Goal: Book appointment/travel/reservation

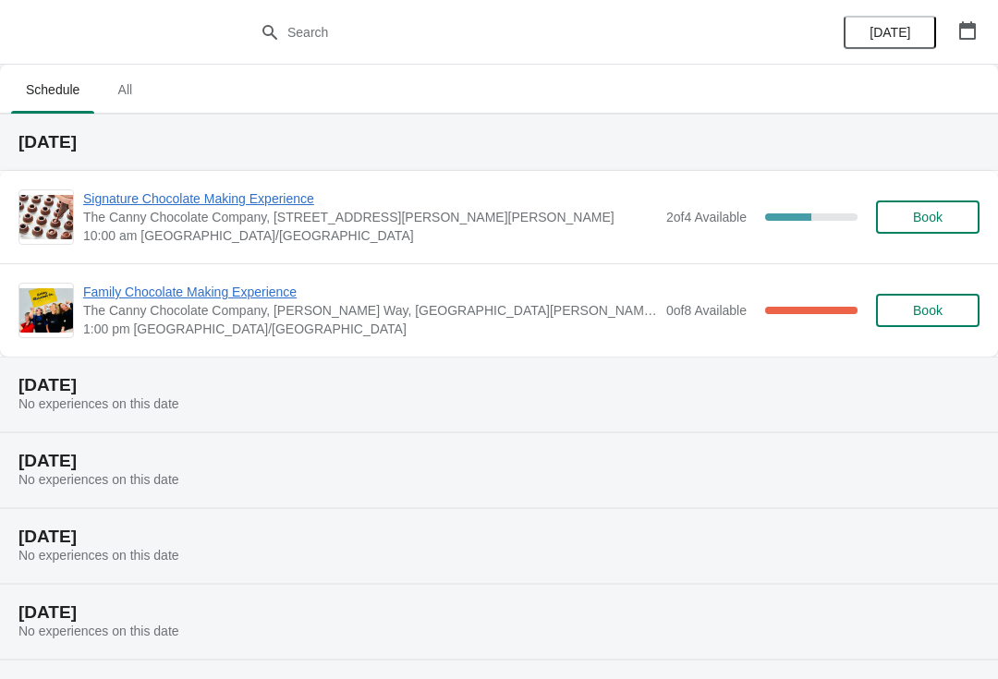
click at [125, 86] on span "All" at bounding box center [125, 89] width 46 height 33
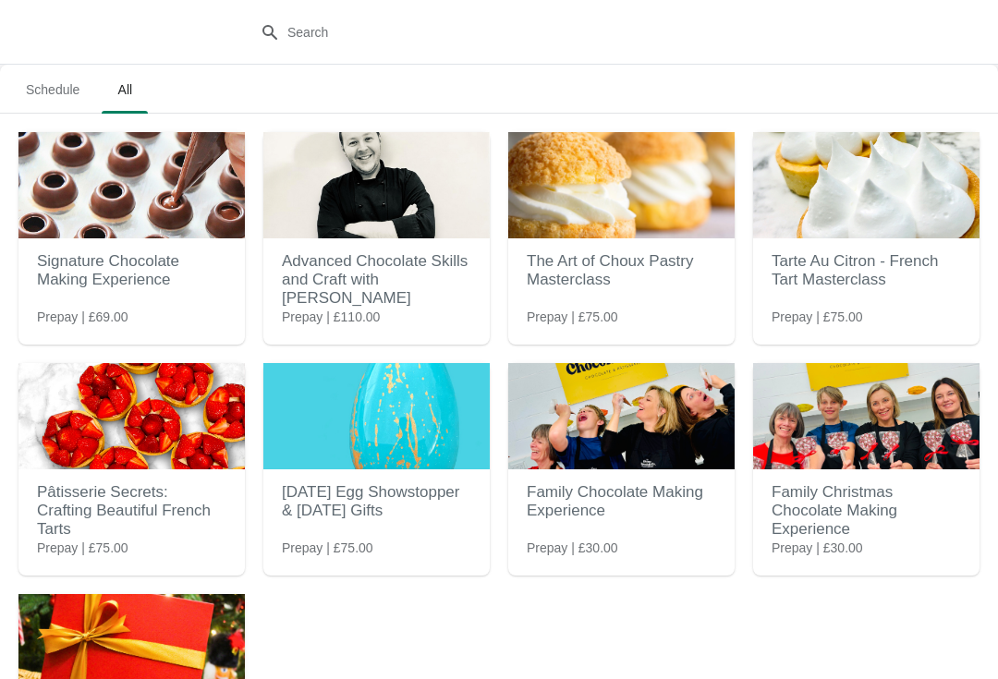
click at [846, 521] on h2 "Family Christmas Chocolate Making Experience" at bounding box center [866, 511] width 189 height 74
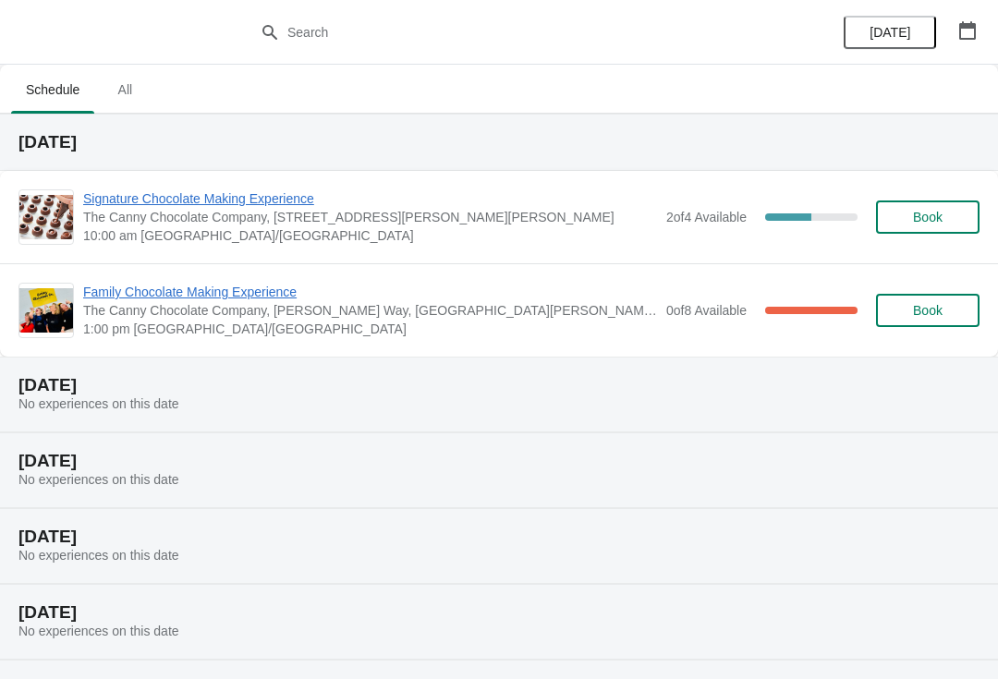
click at [142, 104] on span "All" at bounding box center [125, 89] width 46 height 33
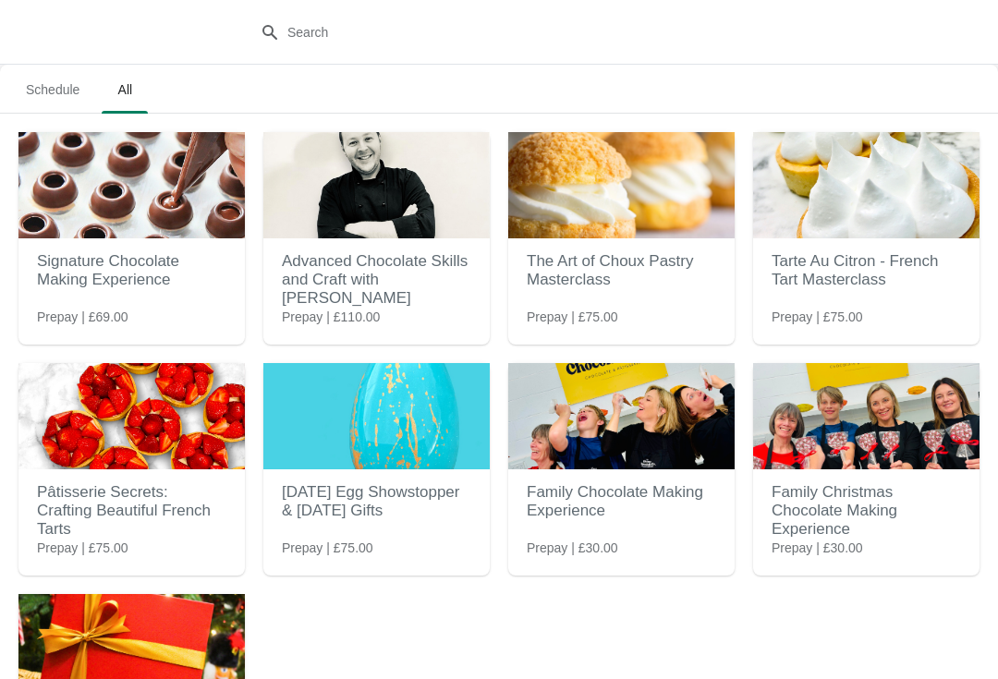
click at [859, 521] on h2 "Family Christmas Chocolate Making Experience" at bounding box center [866, 511] width 189 height 74
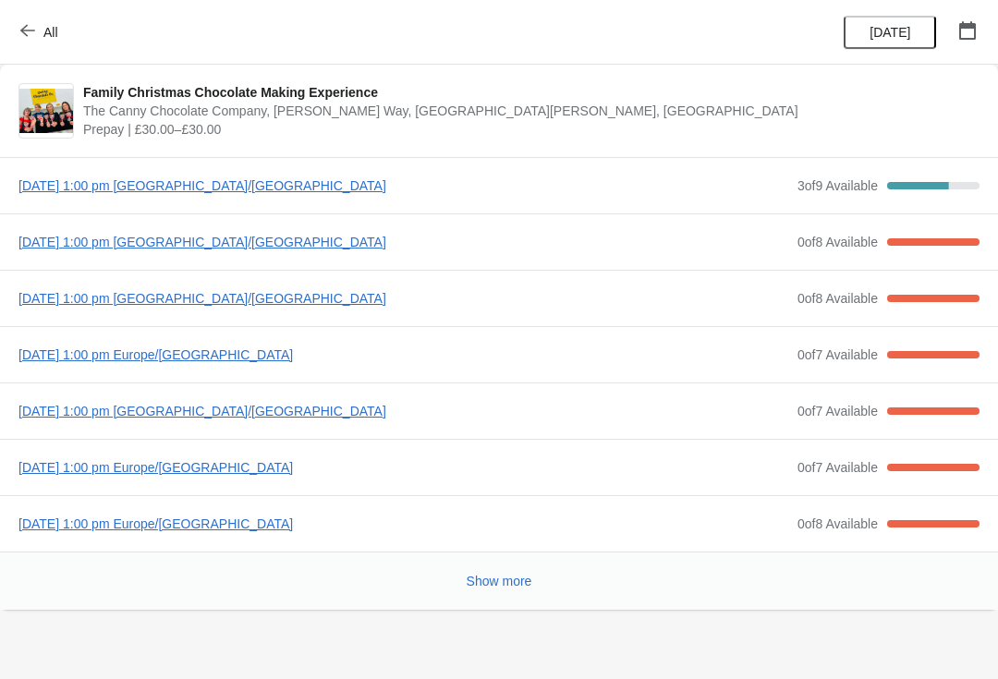
click at [290, 188] on span "[DATE] 1:00 pm [GEOGRAPHIC_DATA]/[GEOGRAPHIC_DATA]" at bounding box center [403, 186] width 770 height 18
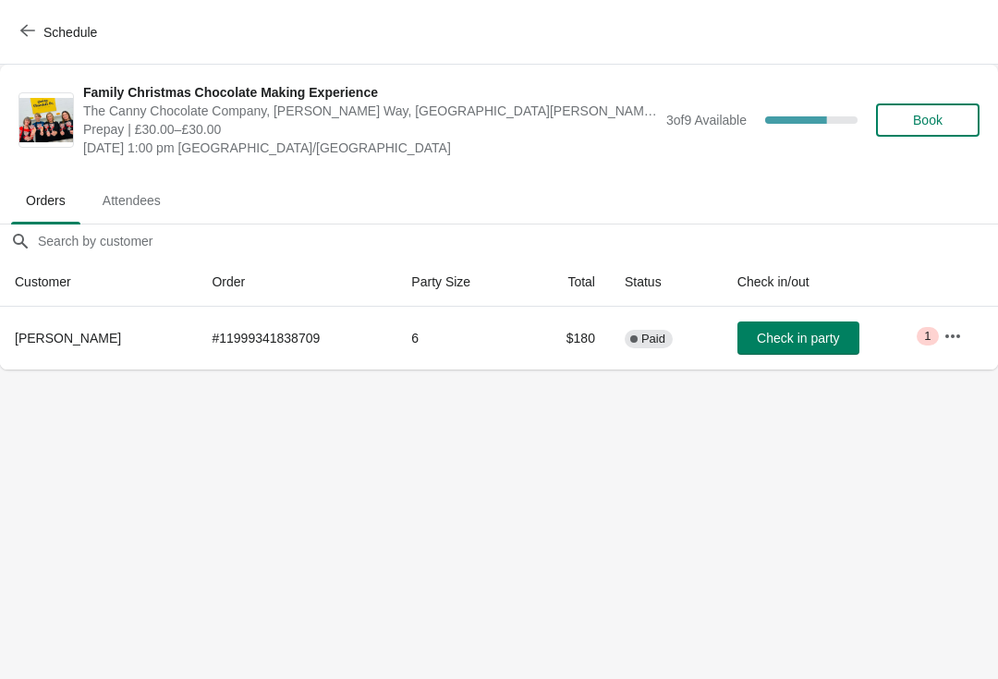
click at [795, 344] on span "Check in party" at bounding box center [798, 338] width 82 height 15
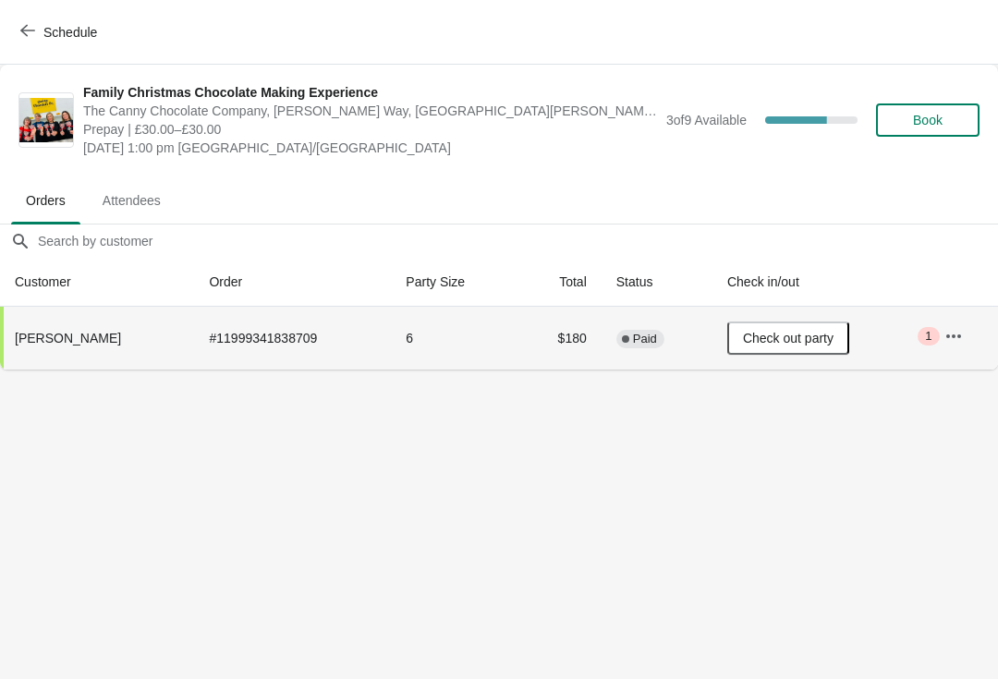
click at [808, 337] on span "Check out party" at bounding box center [788, 338] width 91 height 15
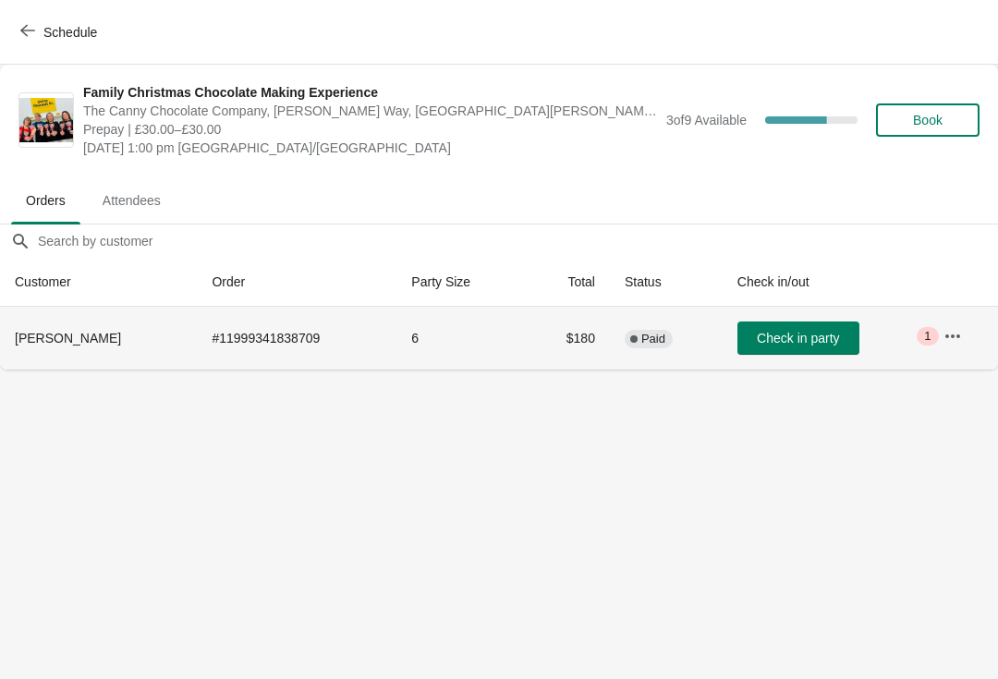
click at [960, 116] on span "Book" at bounding box center [928, 120] width 70 height 15
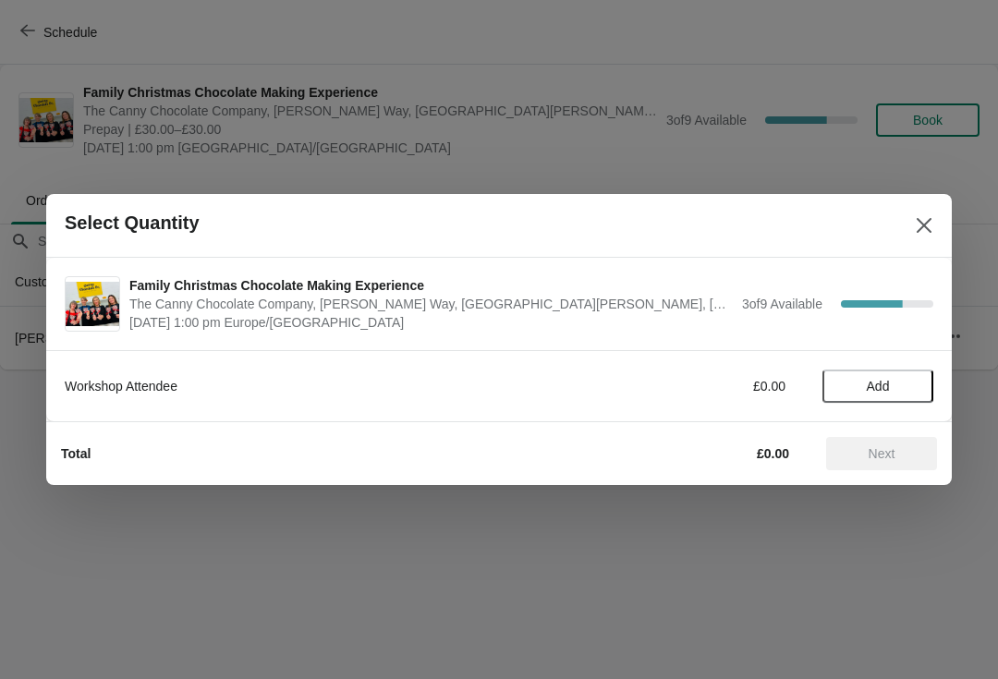
click at [905, 385] on span "Add" at bounding box center [878, 386] width 78 height 15
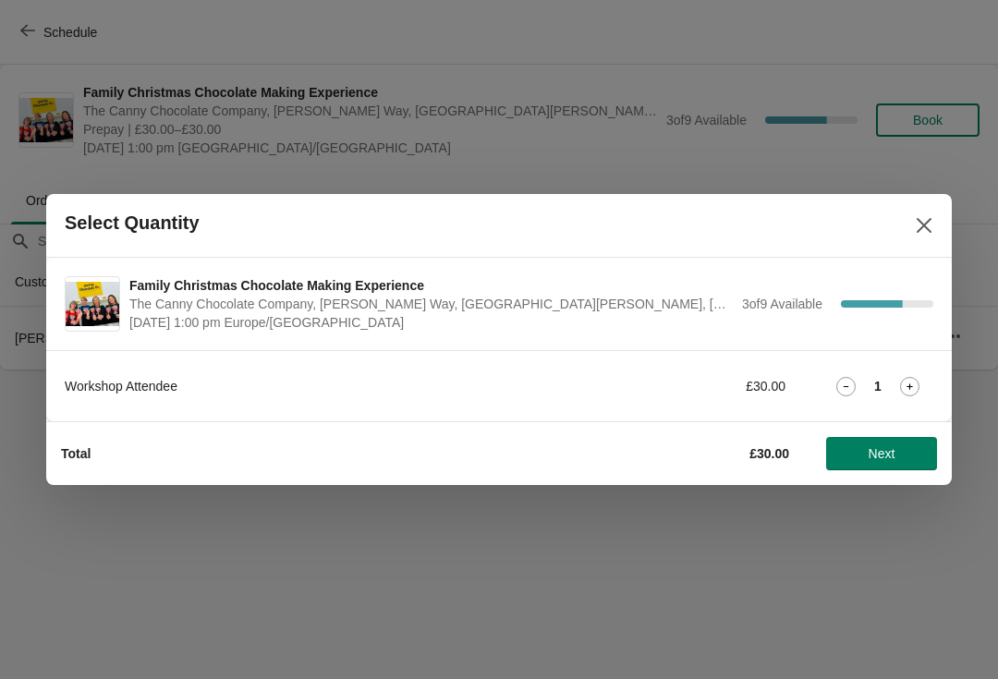
click at [913, 387] on icon at bounding box center [909, 386] width 19 height 19
click at [919, 383] on icon at bounding box center [909, 386] width 19 height 19
click at [888, 452] on span "Next" at bounding box center [882, 453] width 27 height 15
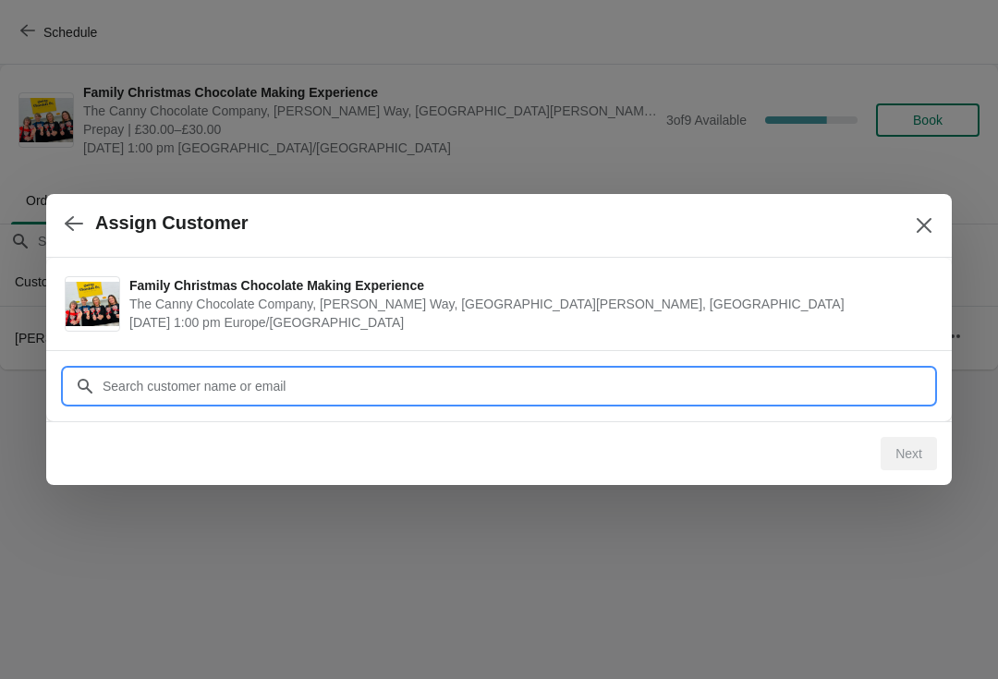
click at [525, 370] on div "Assign Customer Family Christmas Chocolate Making Experience The Canny Chocolat…" at bounding box center [499, 370] width 998 height 0
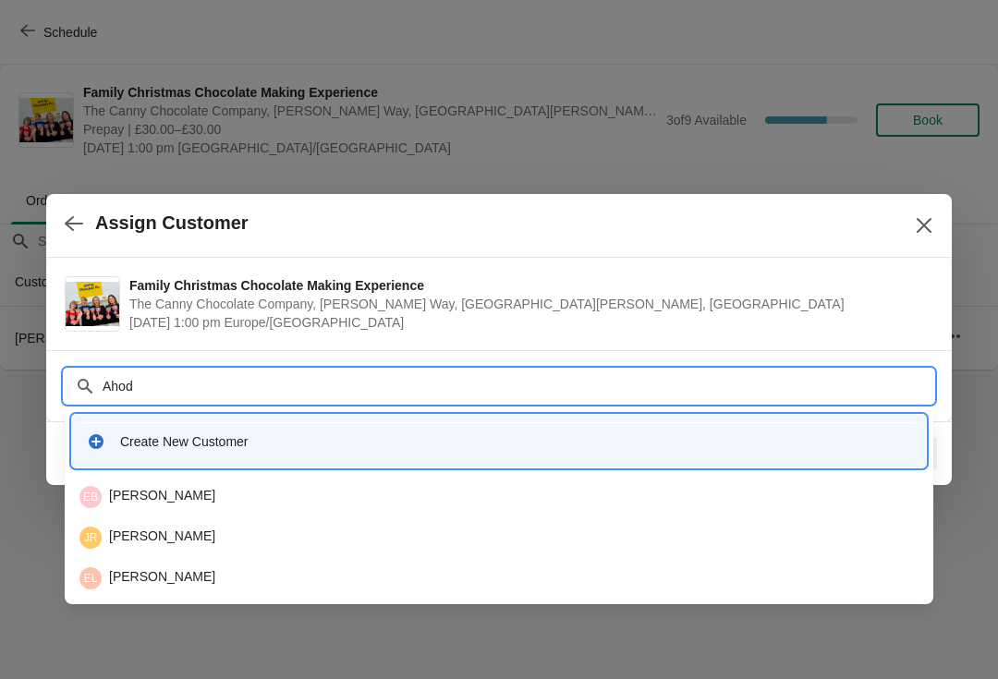
type input "Ahodg"
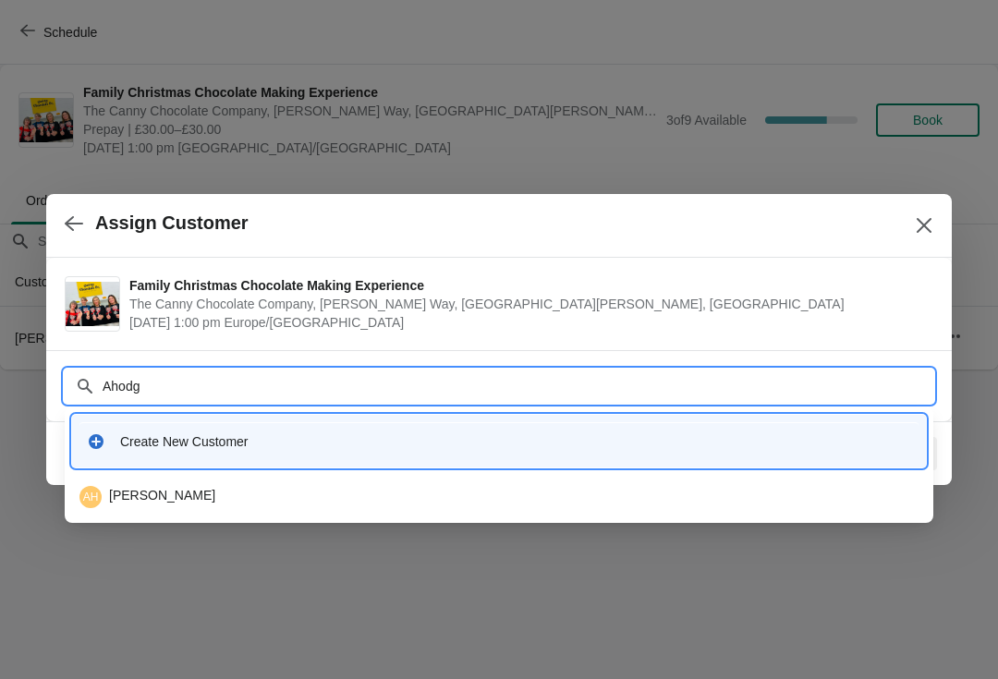
click at [213, 506] on div "AH [PERSON_NAME]" at bounding box center [498, 497] width 839 height 22
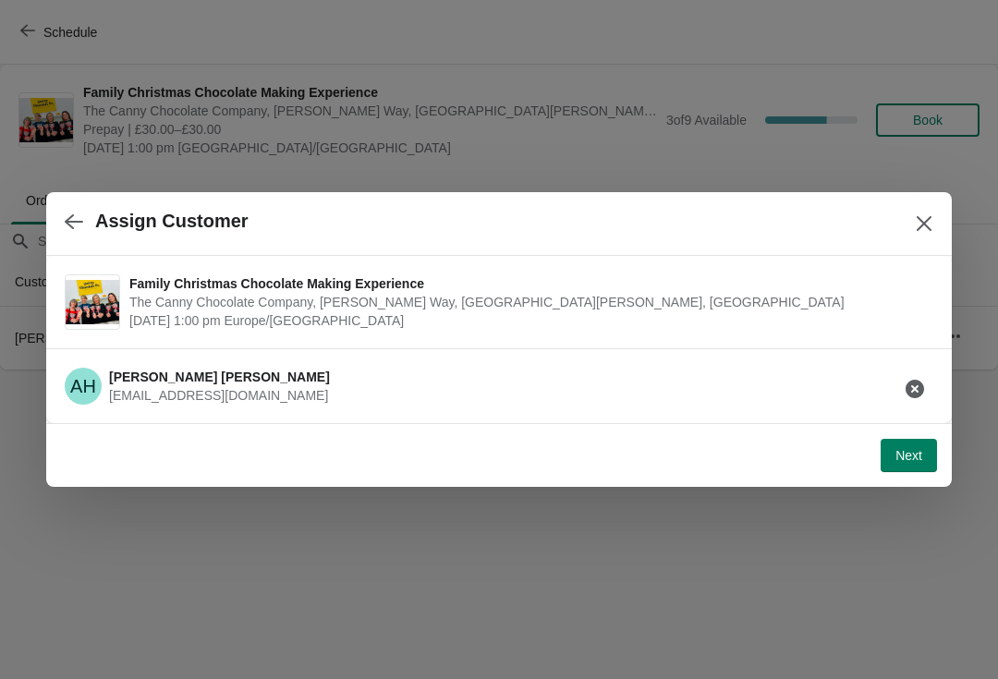
click at [911, 453] on span "Next" at bounding box center [909, 455] width 27 height 15
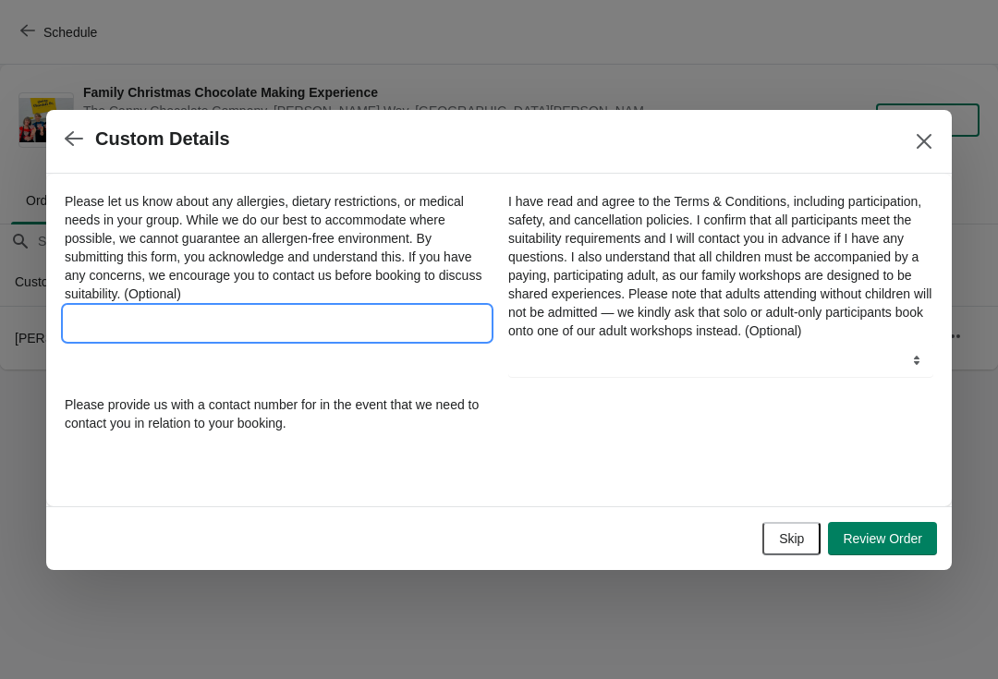
click at [327, 319] on input "Please let us know about any allergies, dietary restrictions, or medical needs …" at bounding box center [277, 323] width 425 height 33
click at [717, 375] on select "Yes" at bounding box center [720, 360] width 425 height 33
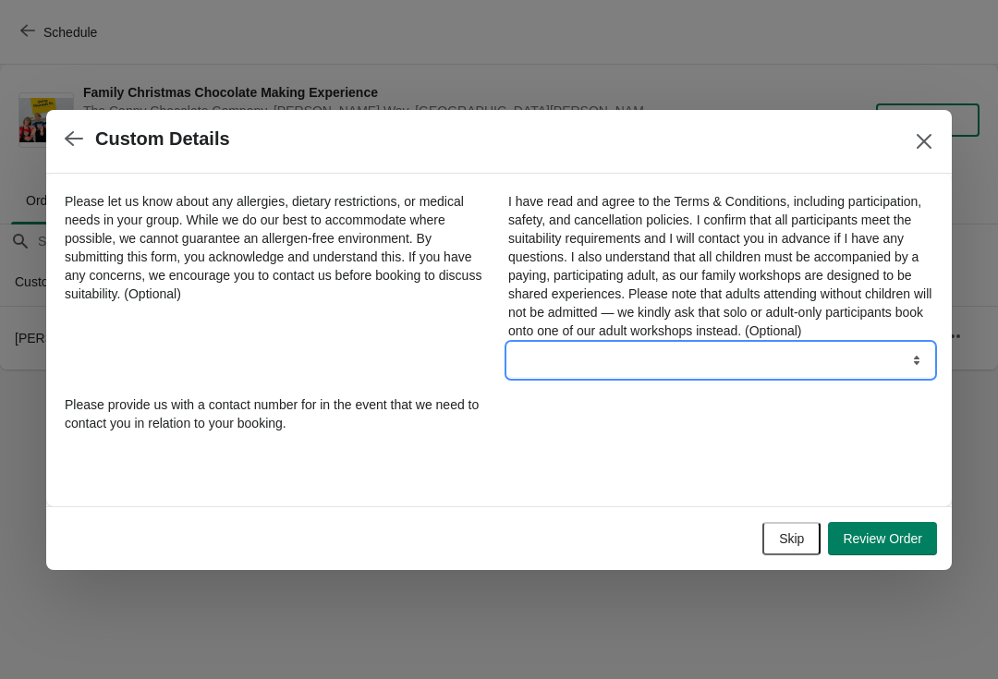
select select "Yes"
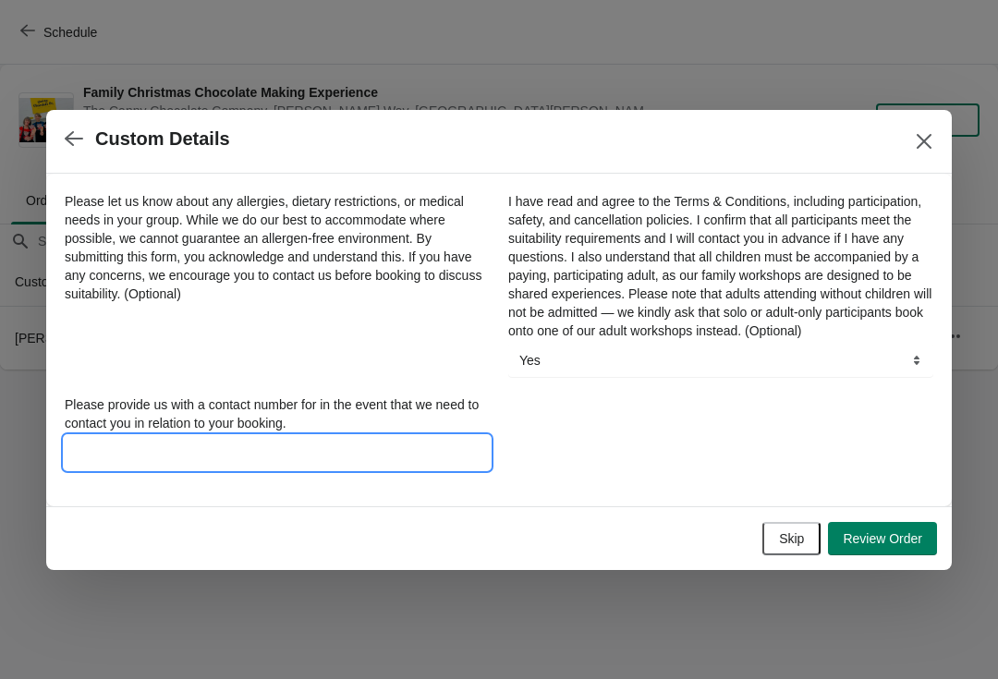
click at [259, 460] on input "Please provide us with a contact number for in the event that we need to contac…" at bounding box center [277, 452] width 425 height 33
type input "07985699976"
click at [901, 546] on span "Review Order" at bounding box center [882, 539] width 79 height 15
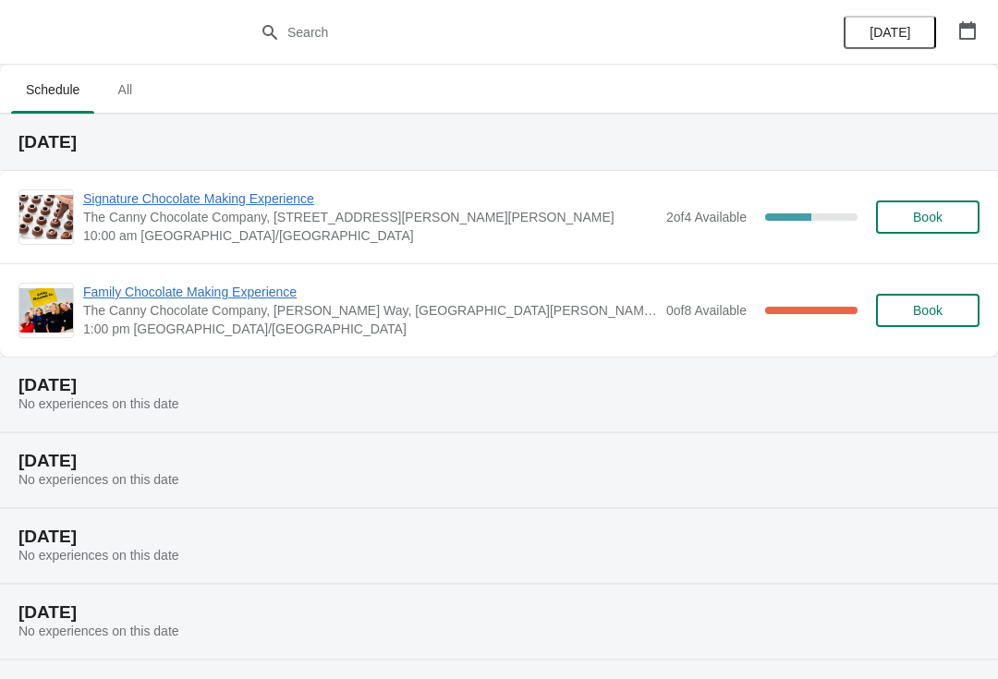
click at [131, 82] on span "All" at bounding box center [125, 89] width 46 height 33
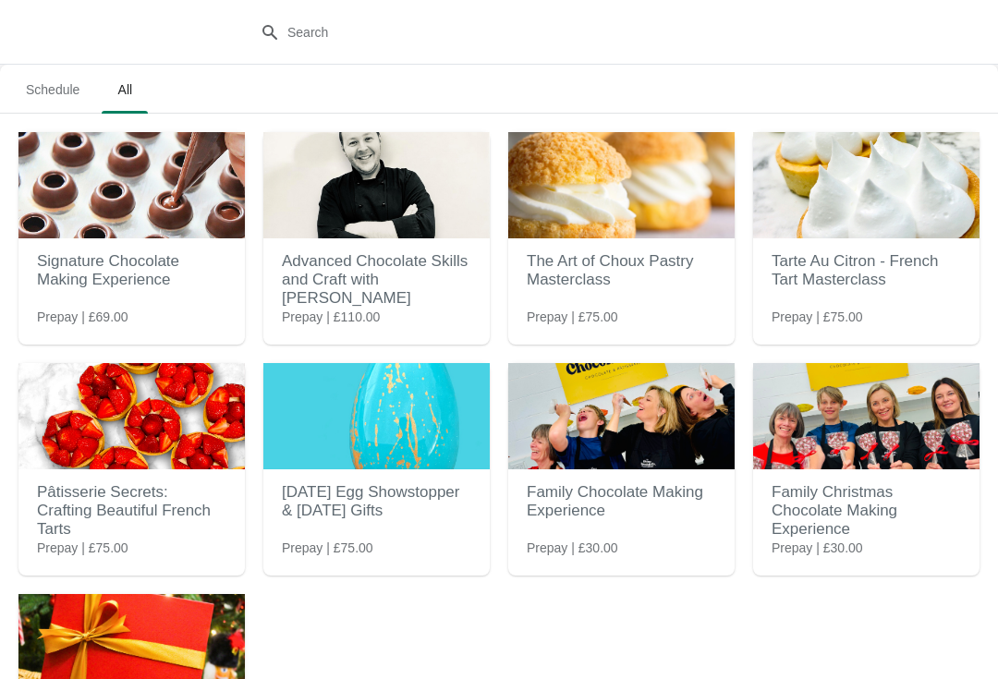
click at [849, 500] on h2 "Family Christmas Chocolate Making Experience" at bounding box center [866, 511] width 189 height 74
